Goal: Task Accomplishment & Management: Use online tool/utility

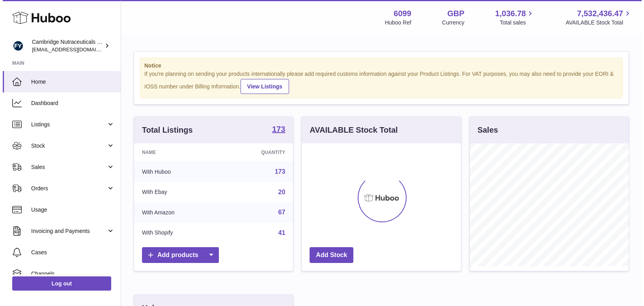
scroll to position [123, 161]
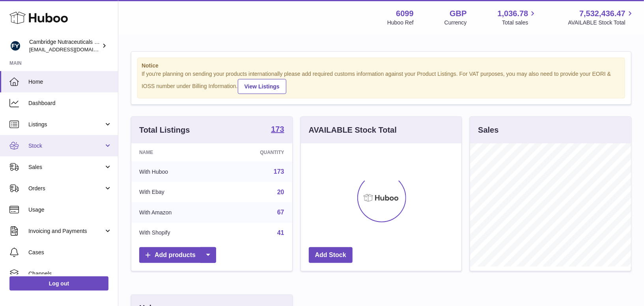
click at [41, 146] on span "Stock" at bounding box center [65, 145] width 75 height 7
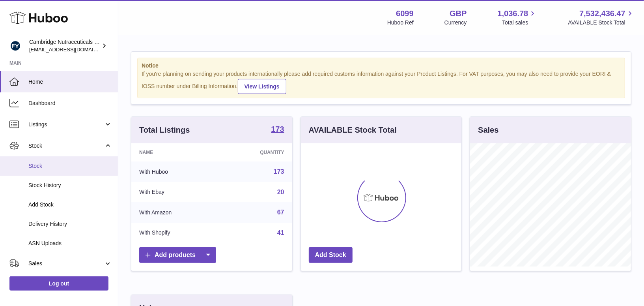
click at [40, 169] on link "Stock" at bounding box center [59, 165] width 118 height 19
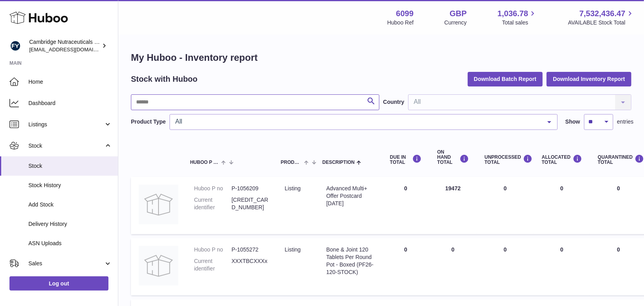
click at [190, 103] on input "text" at bounding box center [255, 102] width 248 height 16
type input "*****"
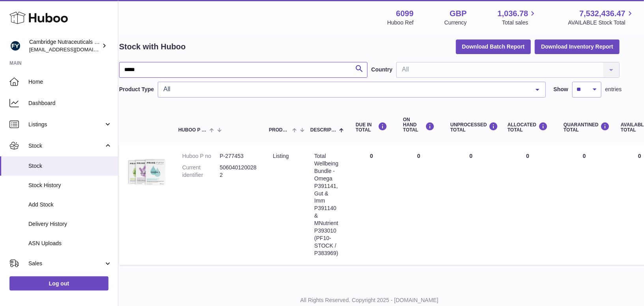
scroll to position [32, 0]
